Goal: Information Seeking & Learning: Learn about a topic

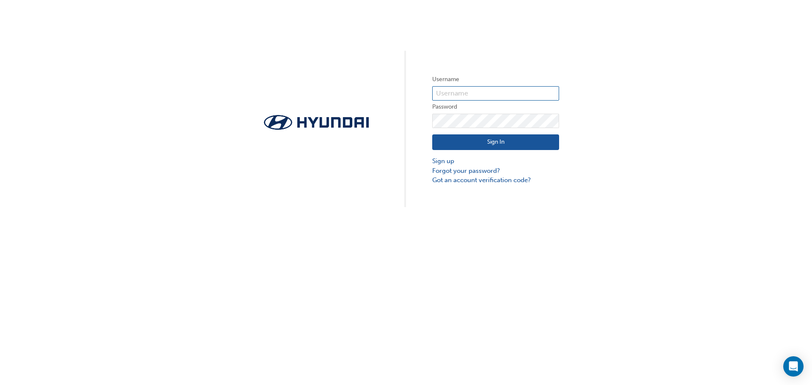
type input "28557"
click at [452, 143] on button "Sign In" at bounding box center [495, 143] width 127 height 16
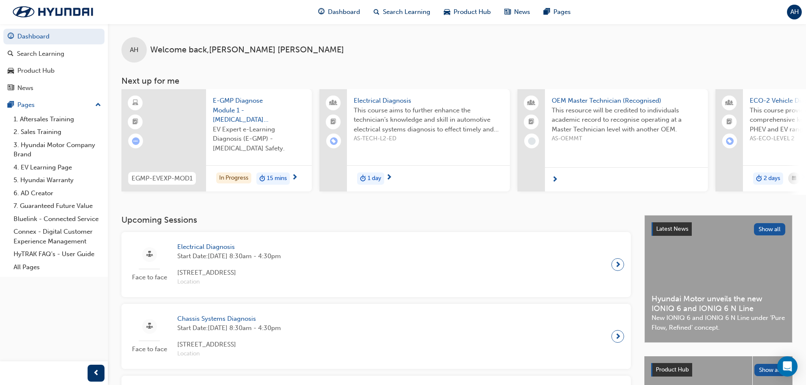
click at [230, 107] on span "E-GMP Diagnose Module 1 - [MEDICAL_DATA] Safety" at bounding box center [259, 110] width 92 height 29
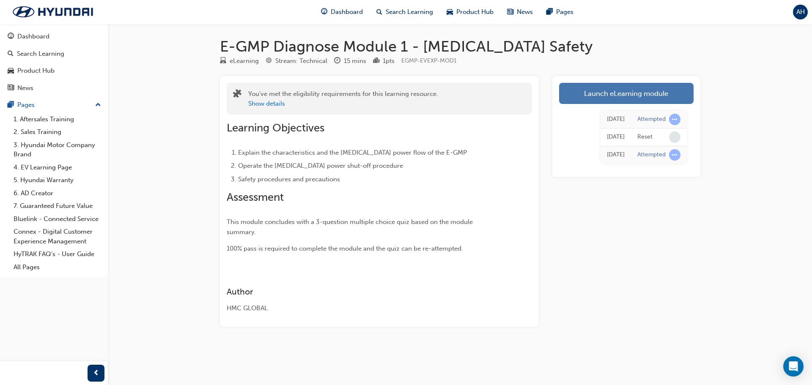
click at [616, 99] on link "Launch eLearning module" at bounding box center [626, 93] width 135 height 21
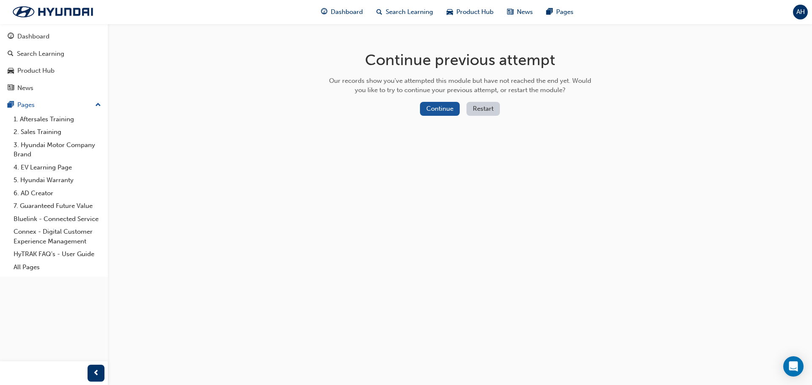
click at [493, 113] on button "Restart" at bounding box center [483, 109] width 33 height 14
